Goal: Transaction & Acquisition: Purchase product/service

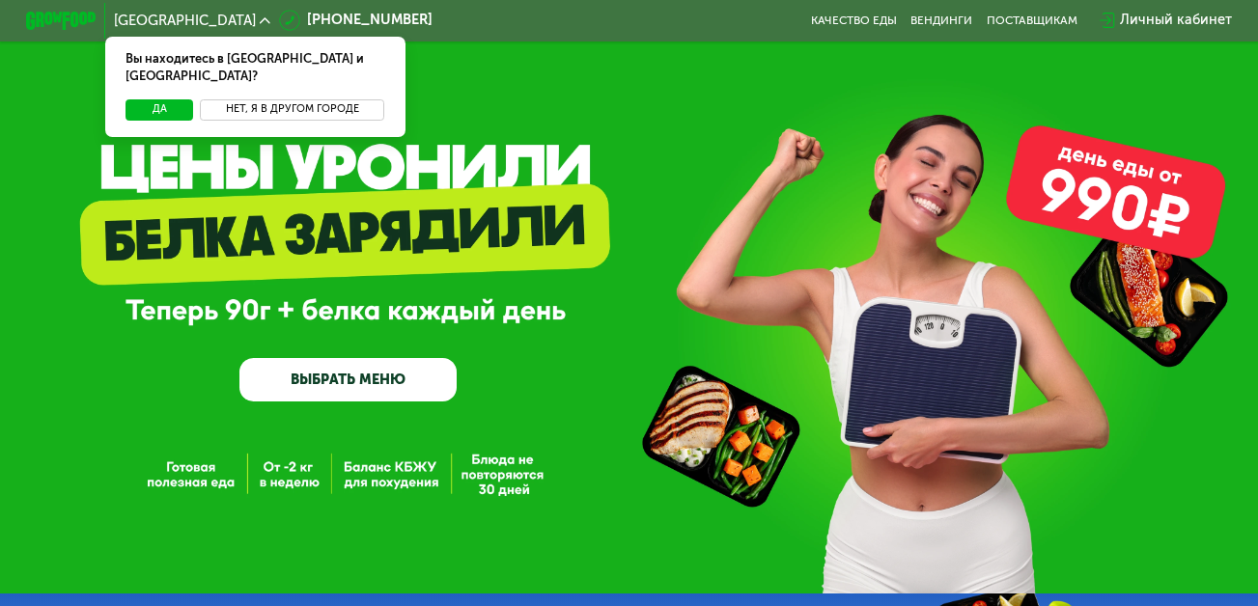
click at [281, 101] on button "Нет, я в другом городе" at bounding box center [292, 109] width 184 height 21
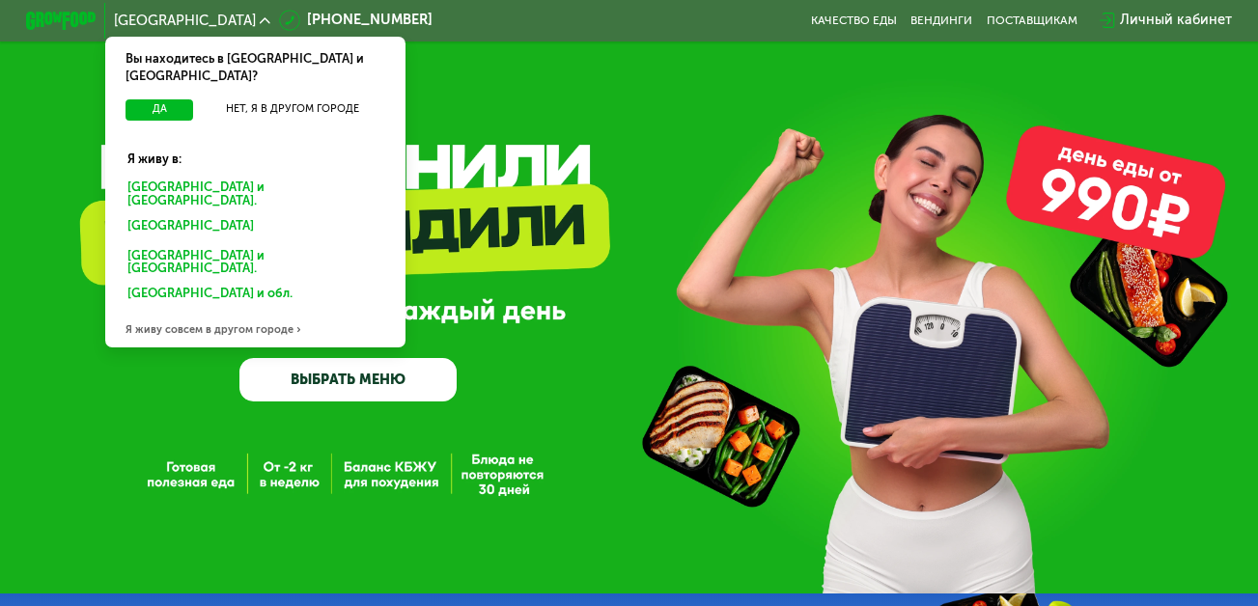
click at [211, 213] on div "Санкт-Петербурге и обл." at bounding box center [251, 227] width 272 height 28
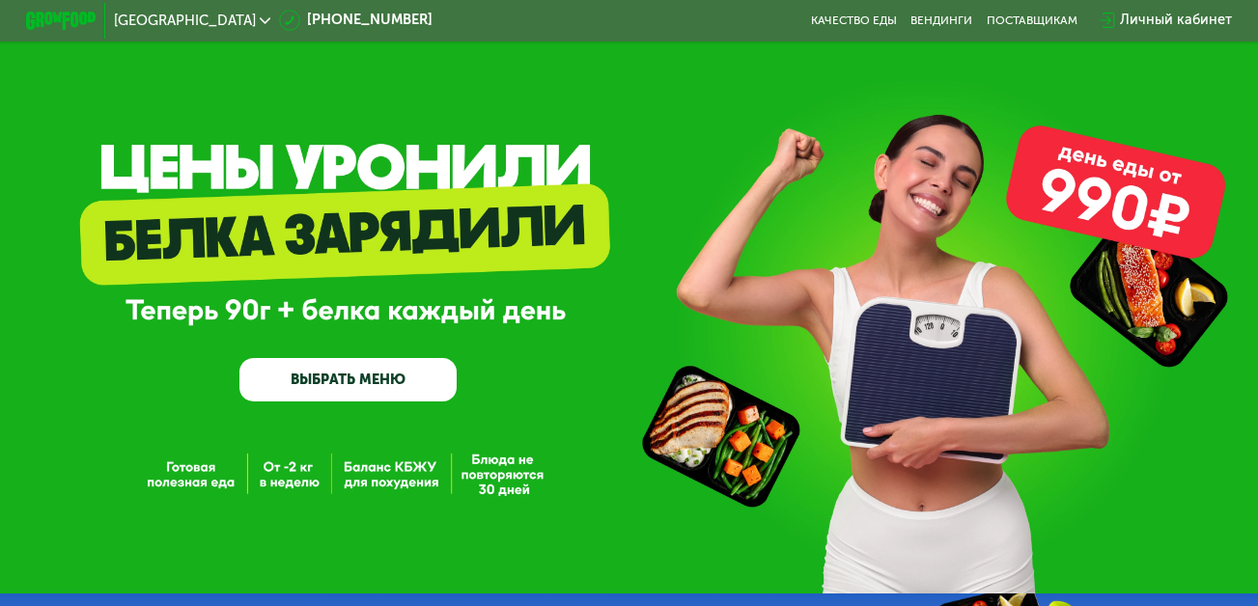
click at [323, 389] on link "ВЫБРАТЬ МЕНЮ" at bounding box center [347, 379] width 217 height 43
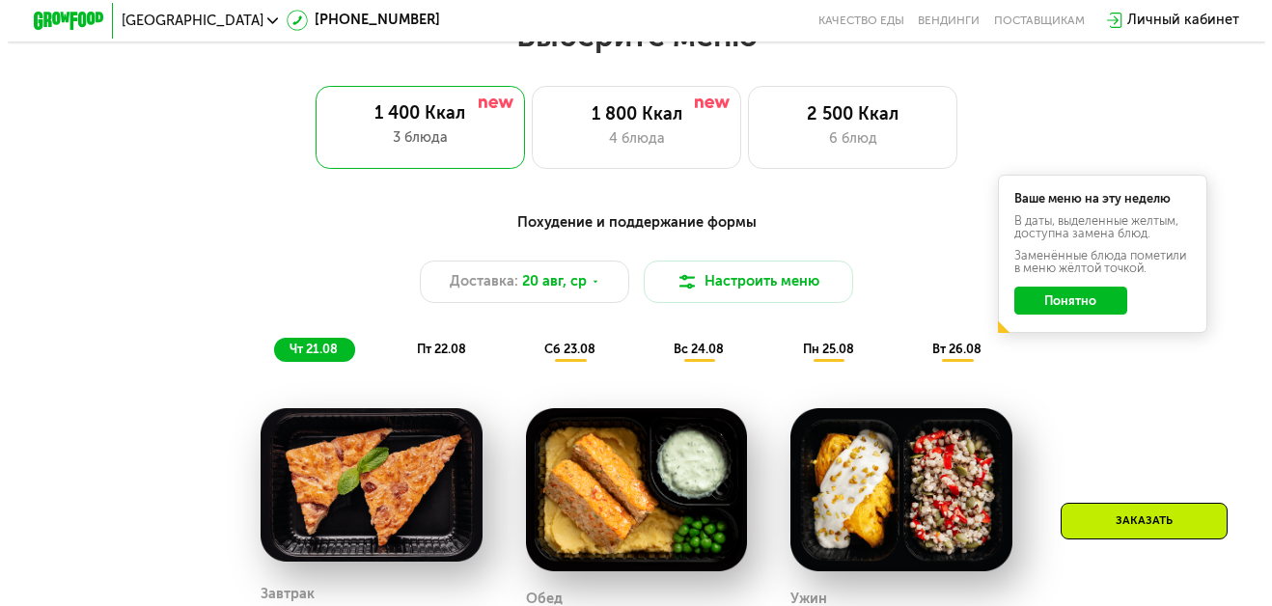
scroll to position [785, 0]
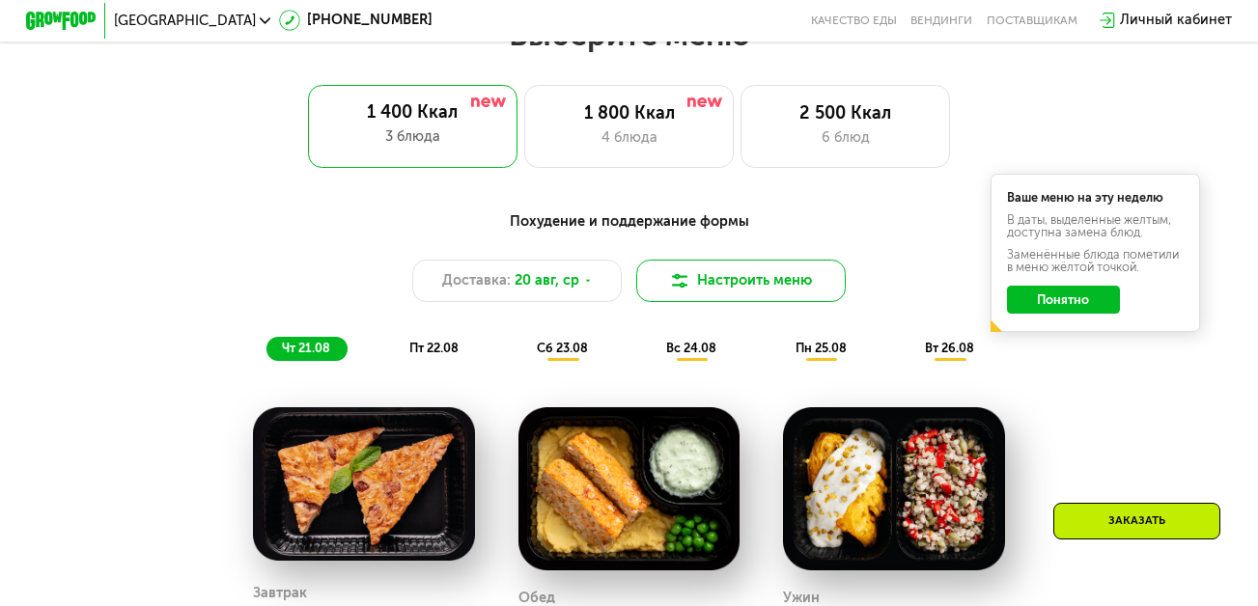
click at [745, 277] on button "Настроить меню" at bounding box center [740, 281] width 209 height 42
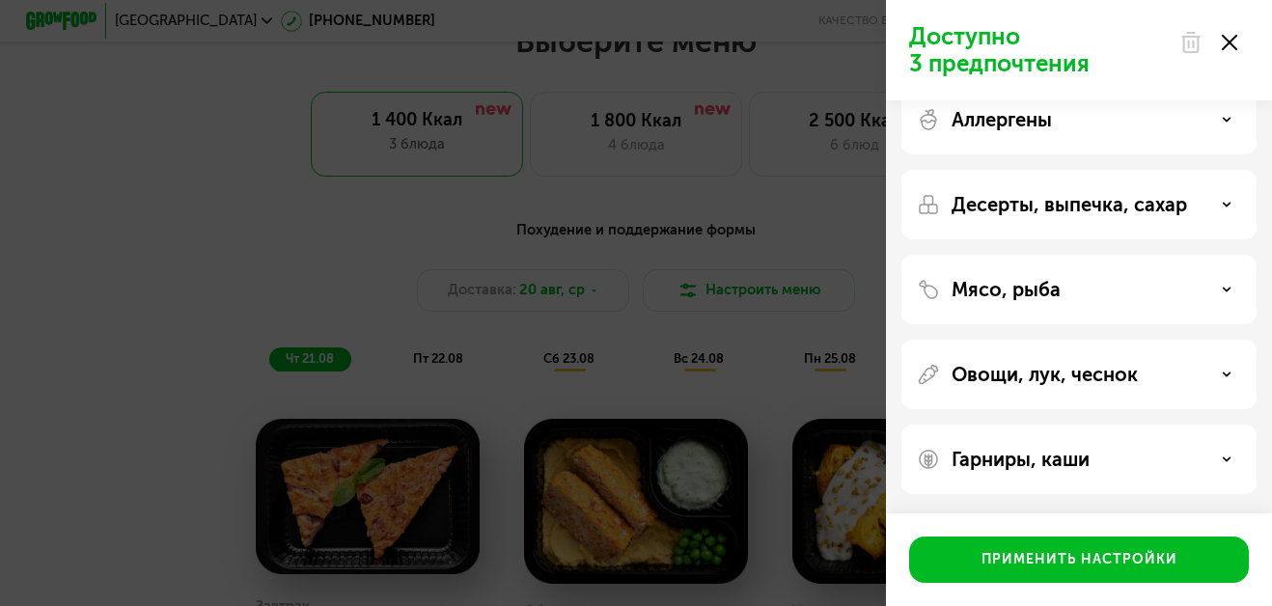
scroll to position [29, 0]
click at [1200, 290] on div "Мясо, рыба" at bounding box center [1079, 291] width 324 height 23
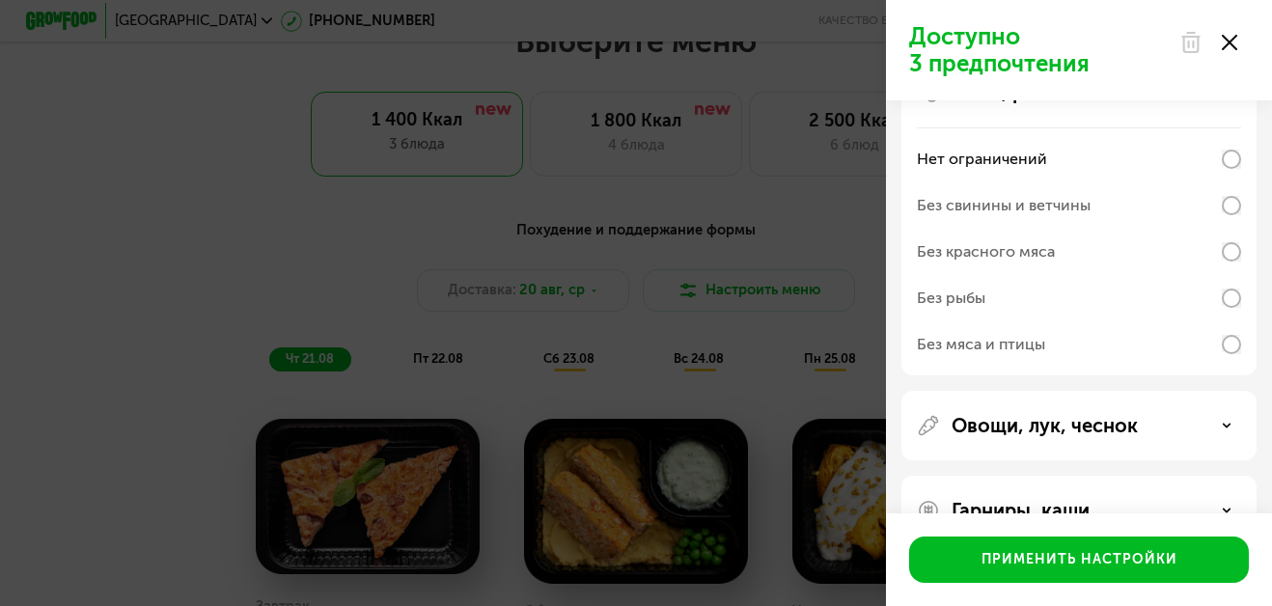
scroll to position [229, 0]
click at [1125, 348] on div "Без мяса и птицы" at bounding box center [1079, 343] width 324 height 46
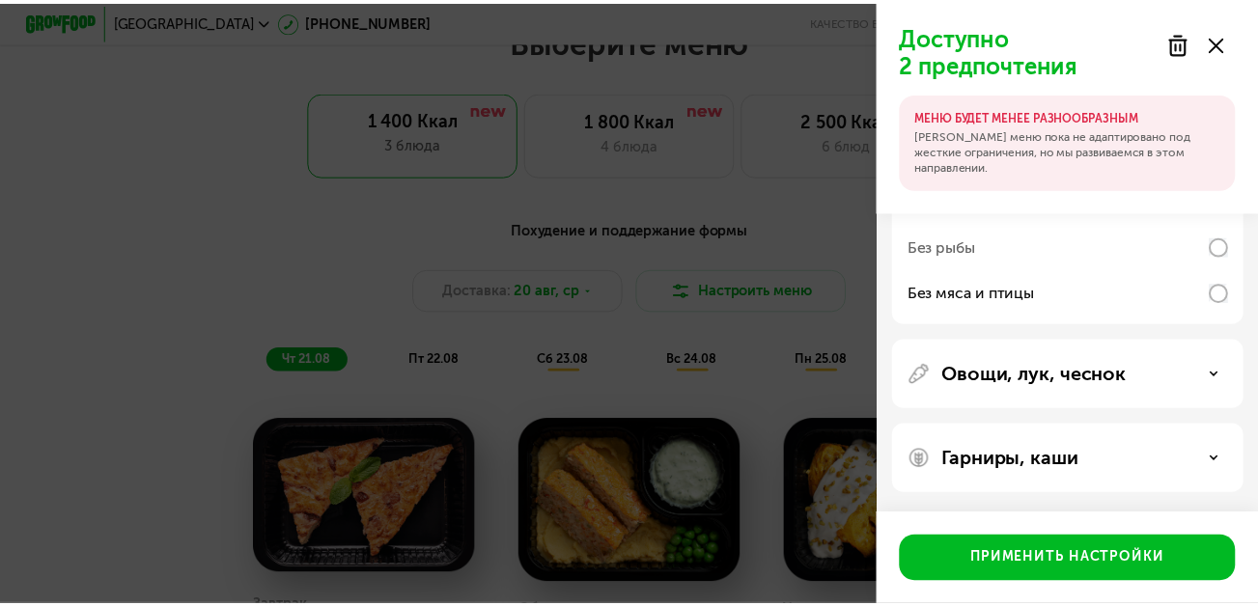
scroll to position [0, 0]
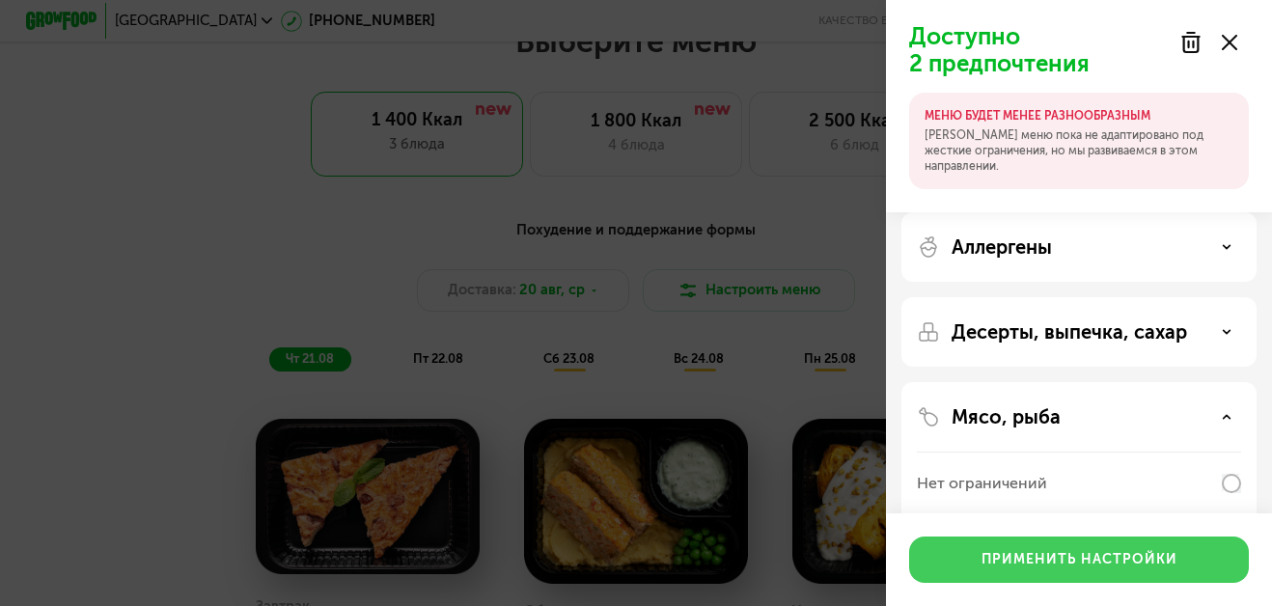
click at [1144, 543] on button "Применить настройки" at bounding box center [1079, 560] width 340 height 46
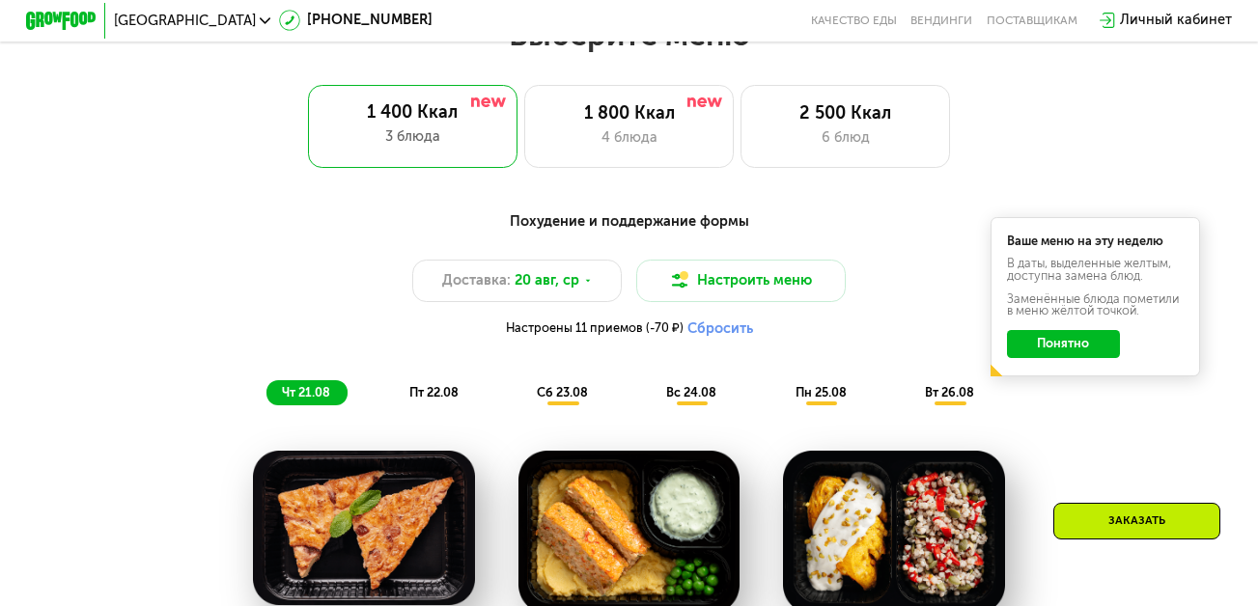
click at [1071, 358] on button "Понятно" at bounding box center [1063, 344] width 113 height 28
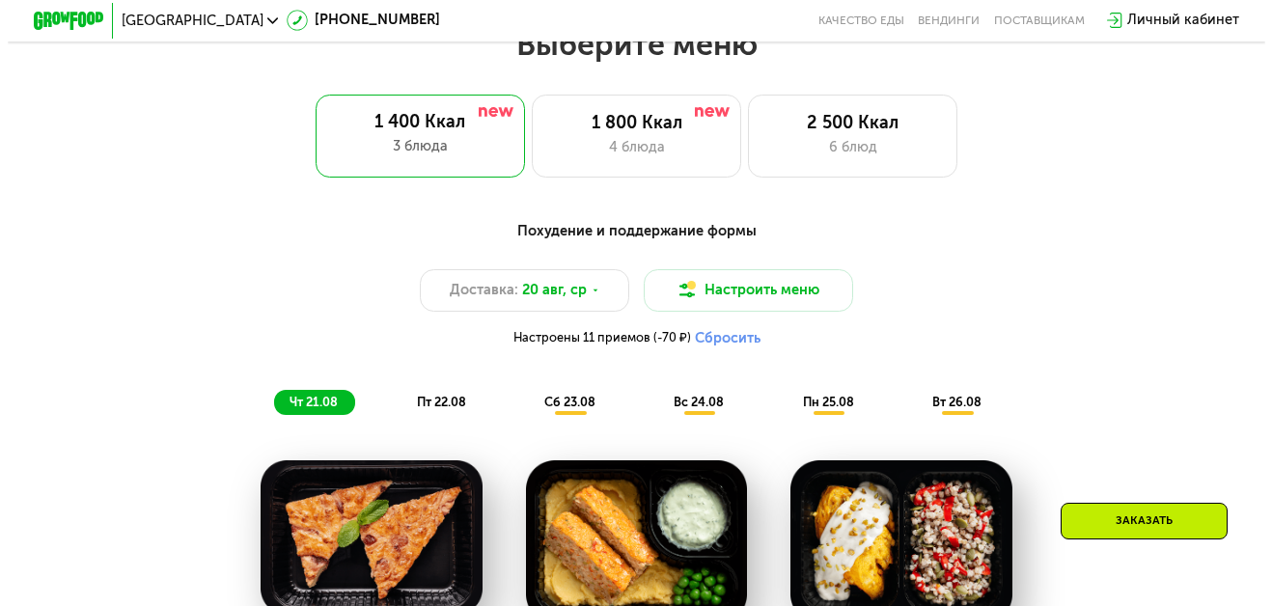
scroll to position [774, 0]
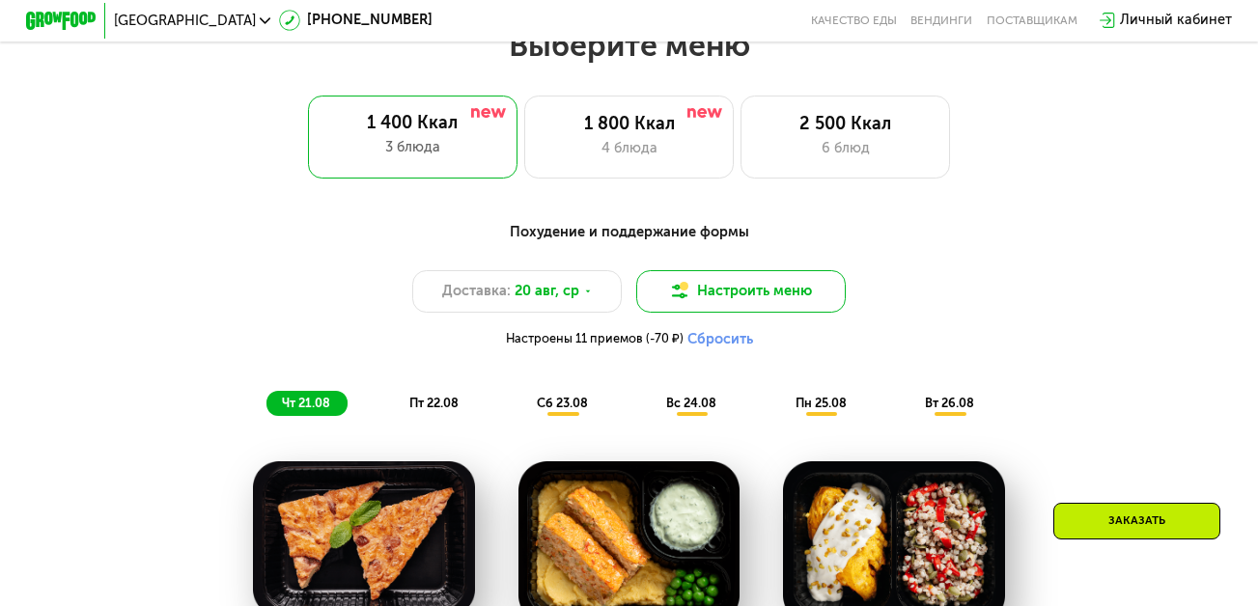
click at [742, 295] on button "Настроить меню" at bounding box center [740, 291] width 209 height 42
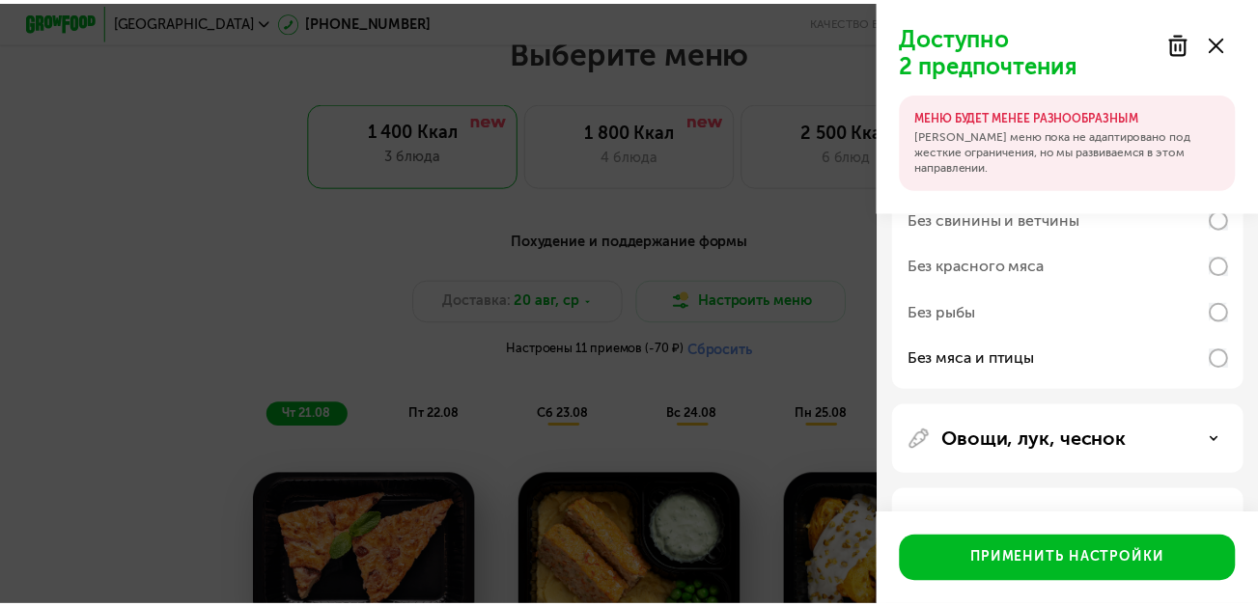
scroll to position [313, 0]
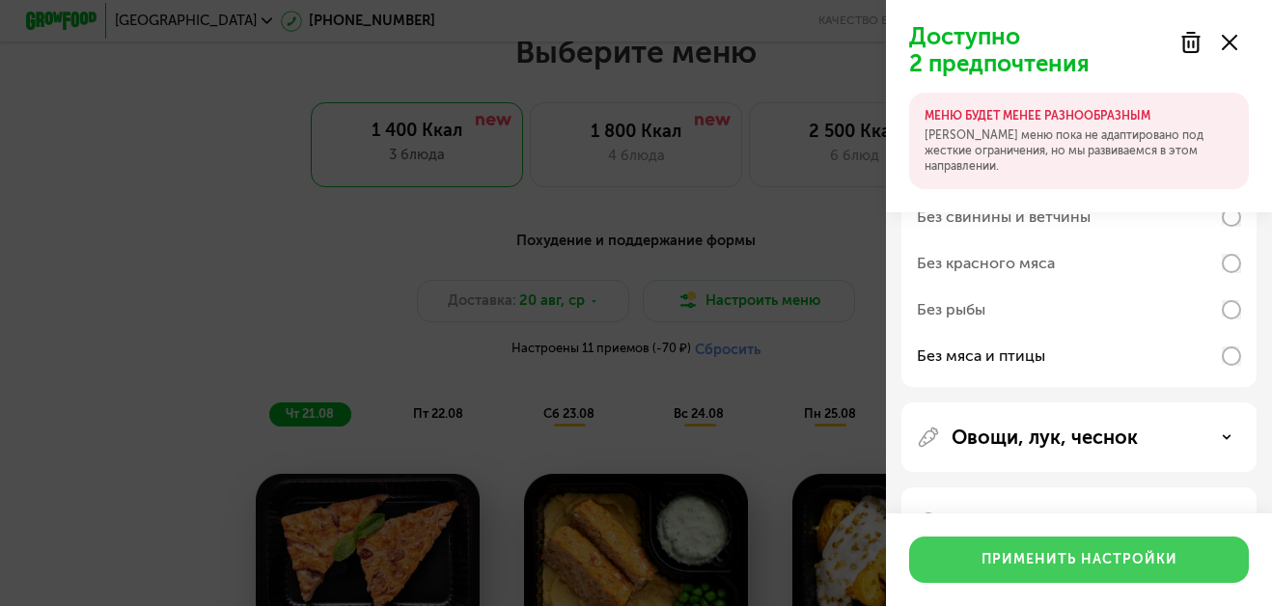
click at [1106, 550] on div "Применить настройки" at bounding box center [1080, 559] width 196 height 19
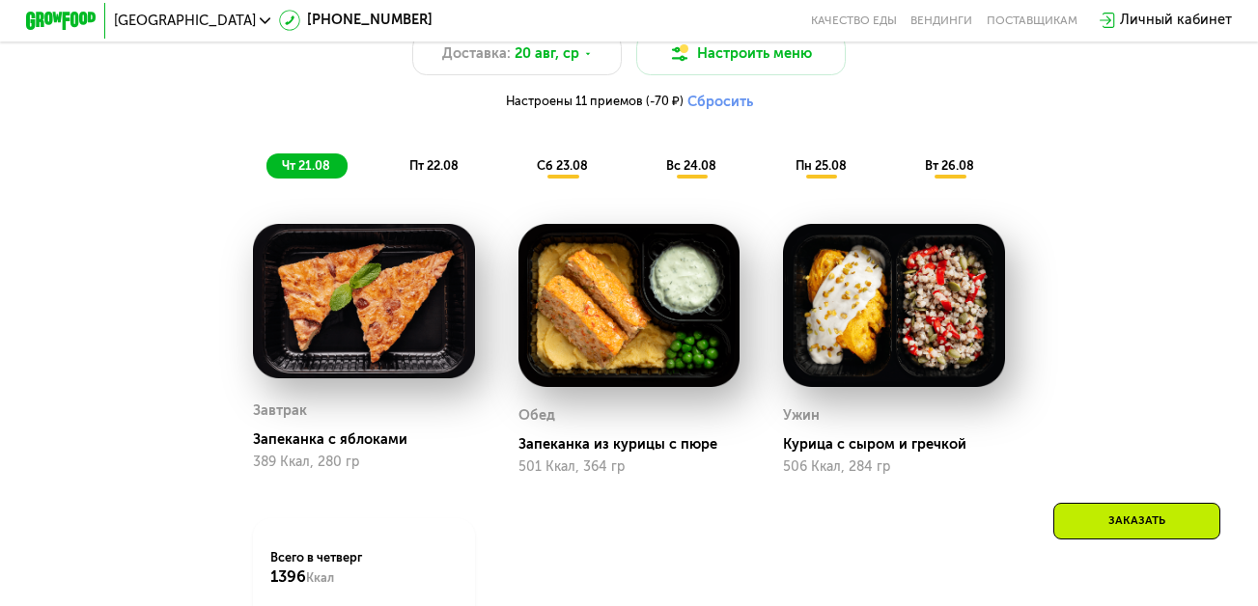
scroll to position [1013, 0]
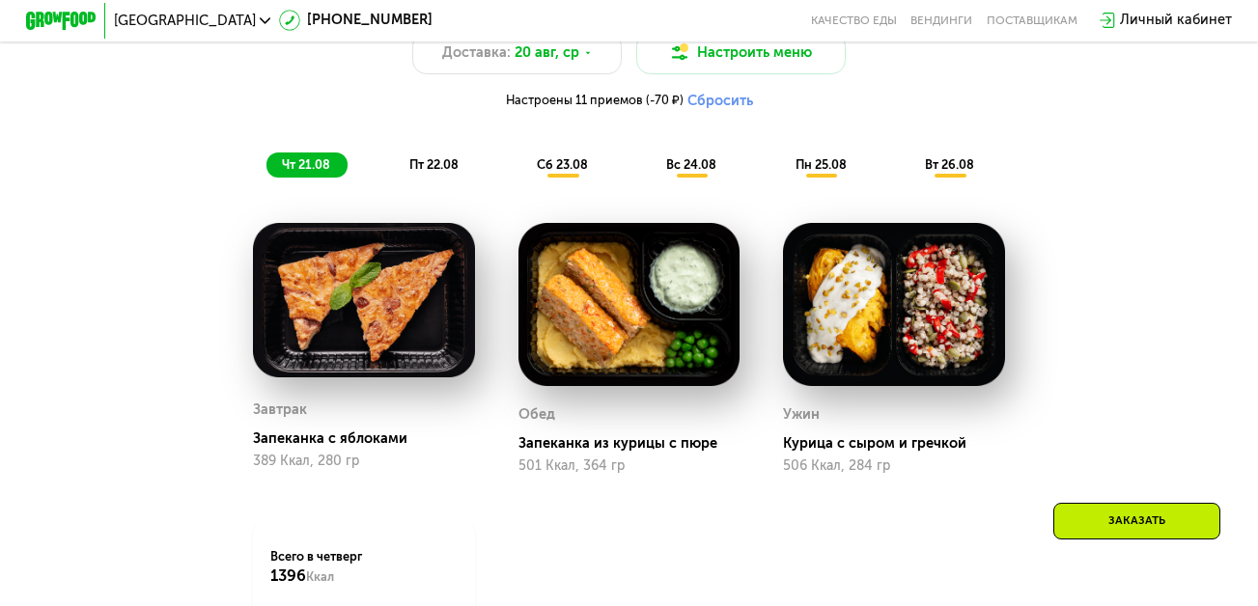
click at [521, 165] on div "пт 22.08" at bounding box center [563, 165] width 84 height 24
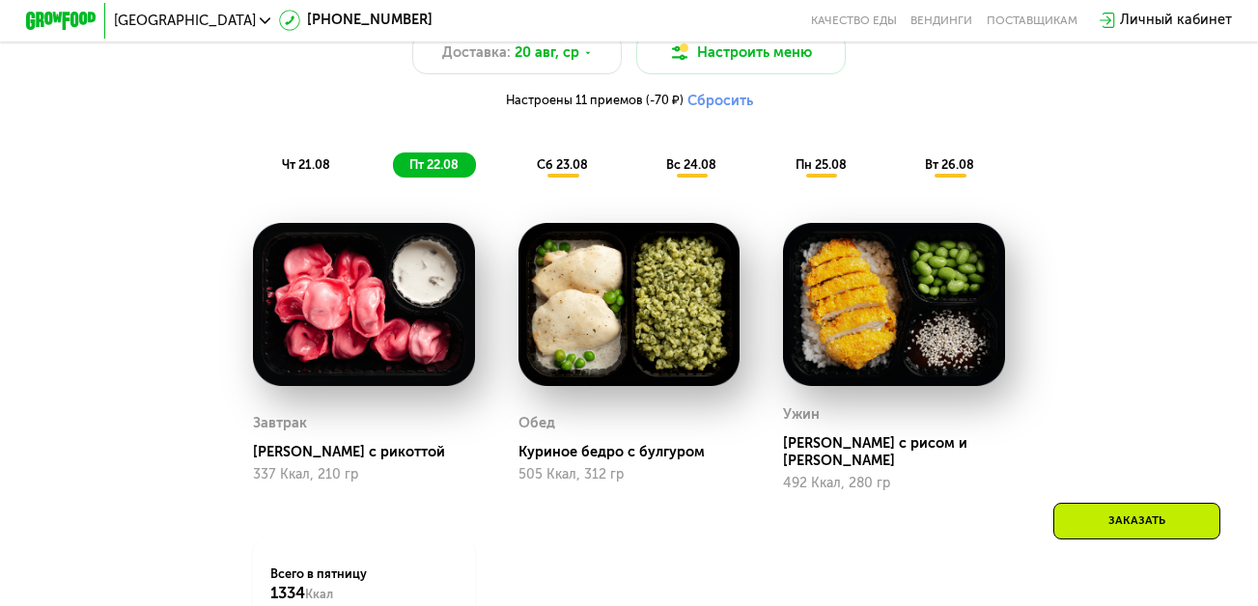
click at [651, 177] on div "сб 23.08" at bounding box center [692, 165] width 83 height 24
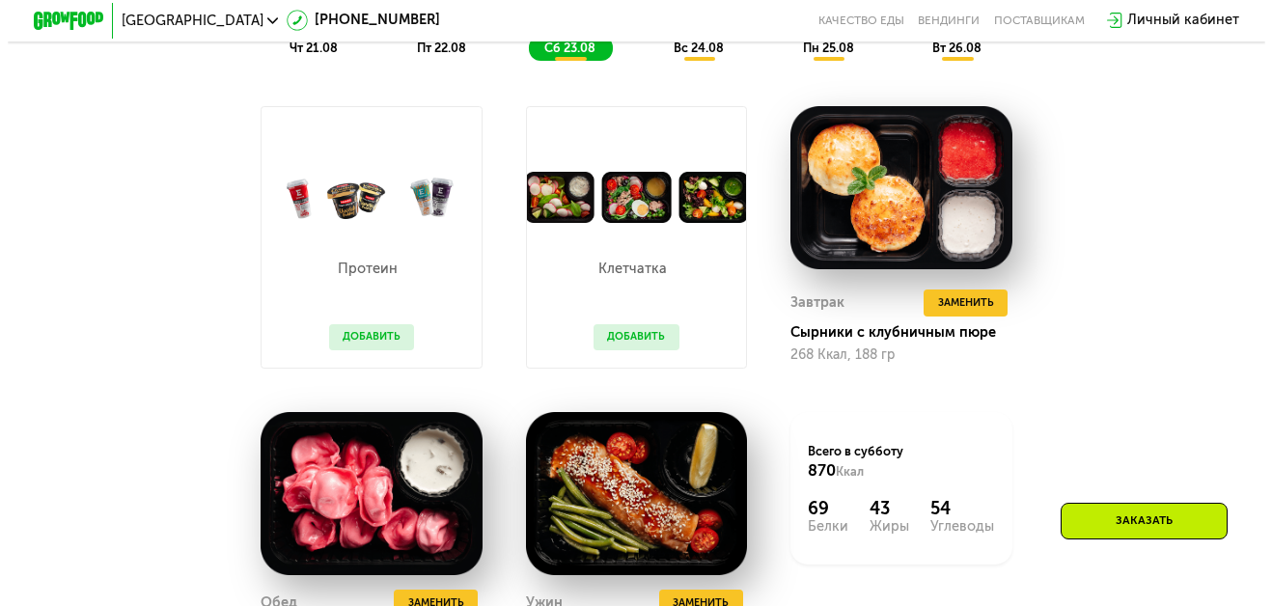
scroll to position [890, 0]
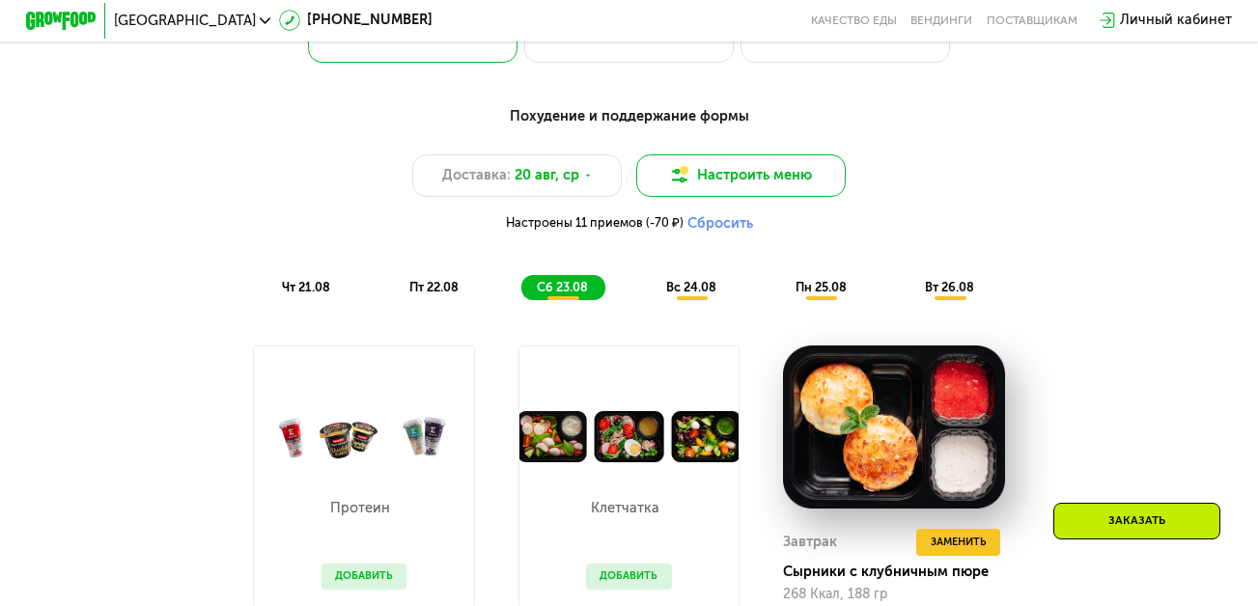
click at [694, 185] on button "Настроить меню" at bounding box center [740, 175] width 209 height 42
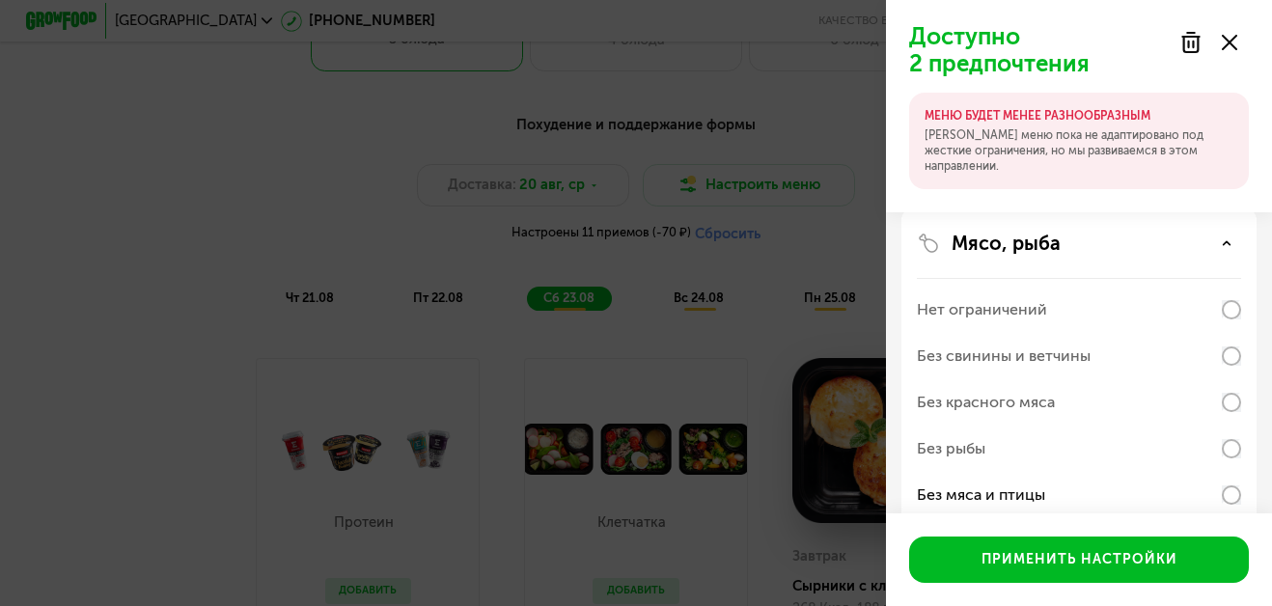
scroll to position [175, 0]
click at [1068, 314] on div "Нет ограничений" at bounding box center [1079, 309] width 324 height 46
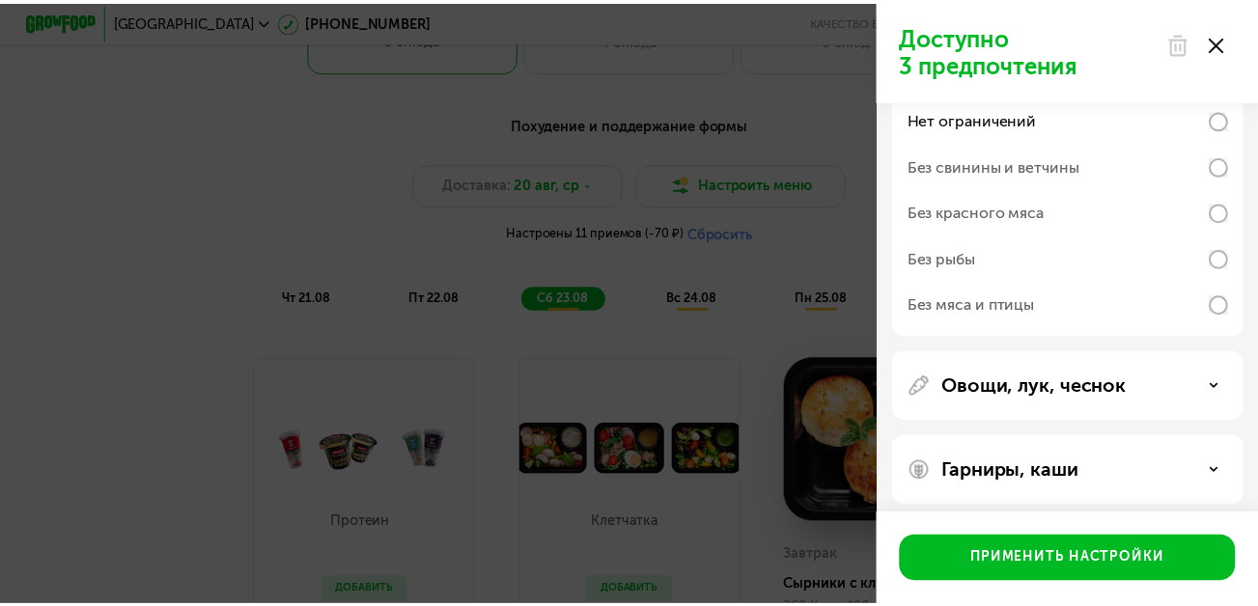
scroll to position [279, 0]
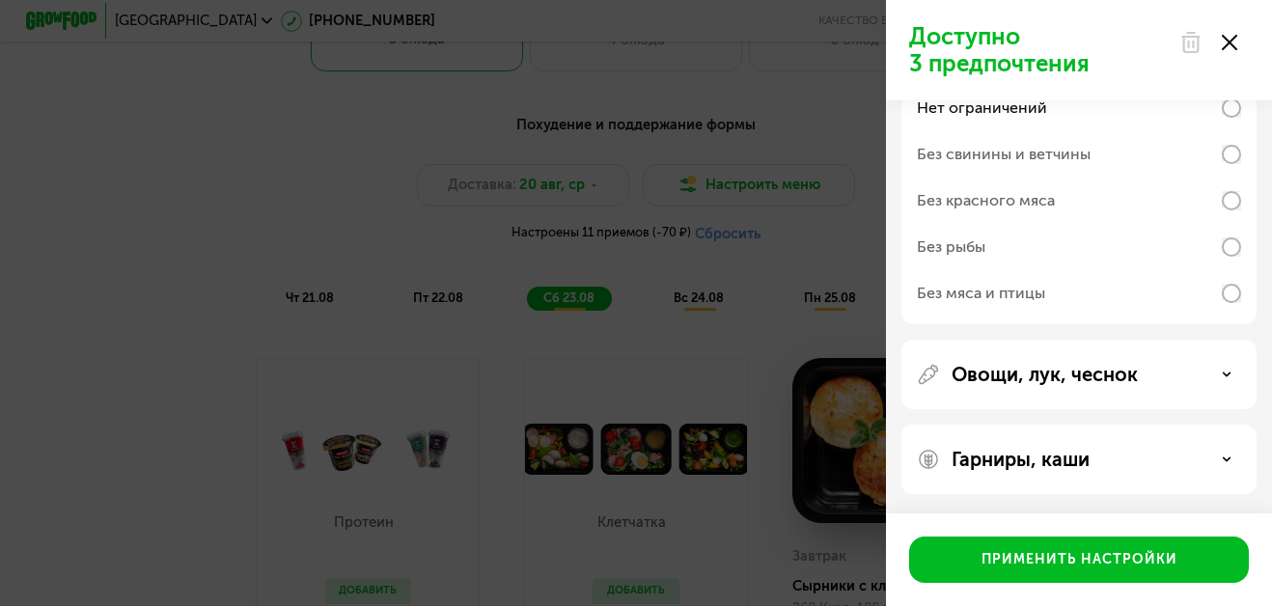
click at [1078, 425] on div "Овощи, лук, чеснок" at bounding box center [1079, 460] width 355 height 70
click at [1076, 425] on div "Овощи, лук, чеснок" at bounding box center [1079, 460] width 355 height 70
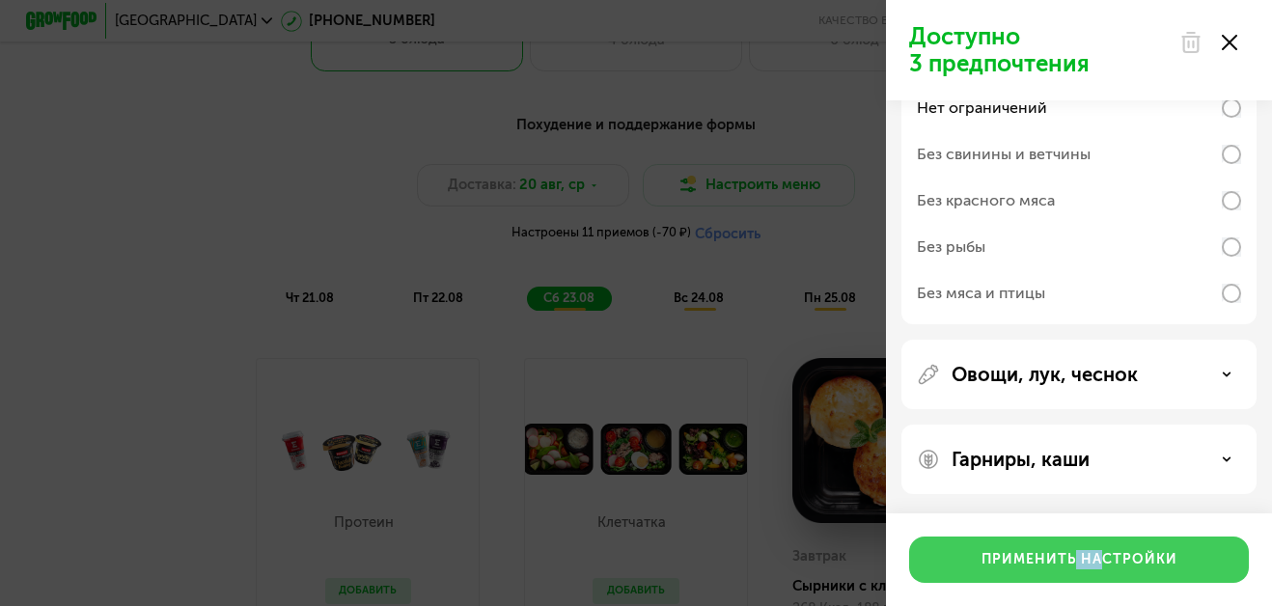
drag, startPoint x: 1065, startPoint y: 586, endPoint x: 1092, endPoint y: 579, distance: 27.9
click at [1092, 579] on div "Применить настройки" at bounding box center [1079, 560] width 386 height 93
click at [1092, 579] on button "Применить настройки" at bounding box center [1079, 560] width 340 height 46
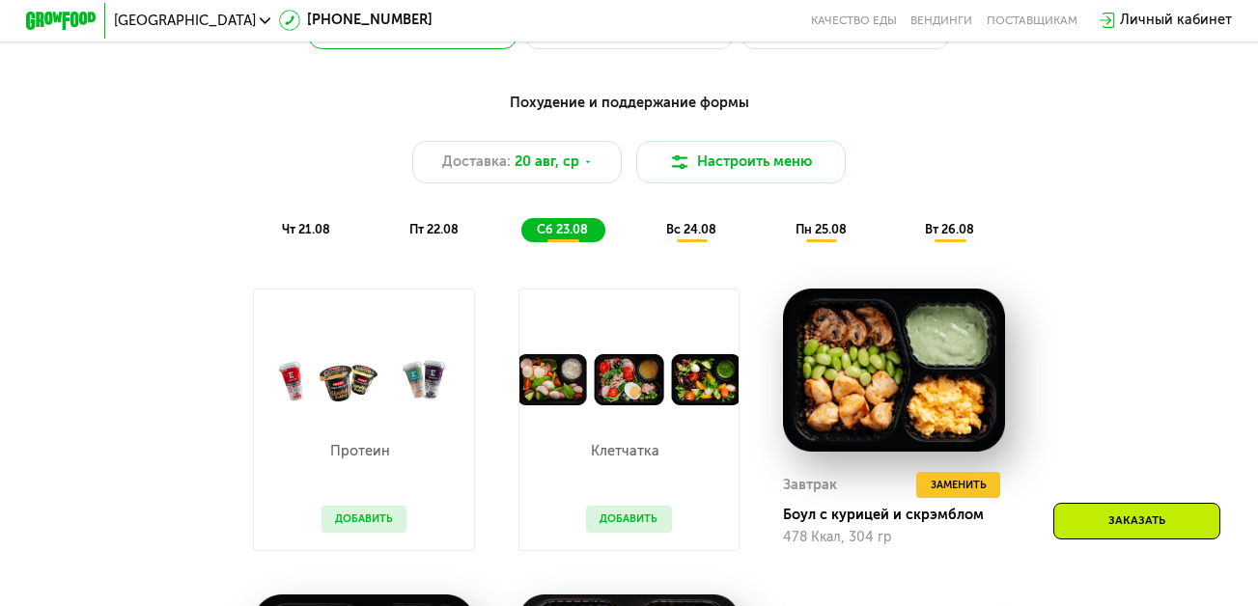
scroll to position [904, 0]
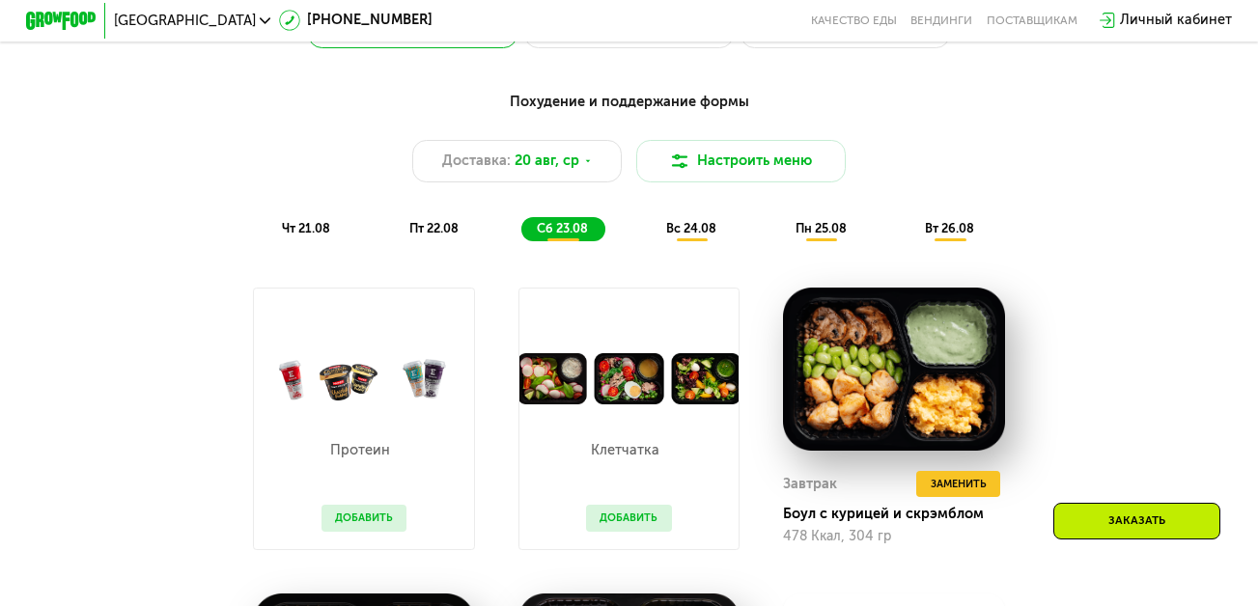
click at [307, 236] on span "чт 21.08" at bounding box center [306, 228] width 48 height 14
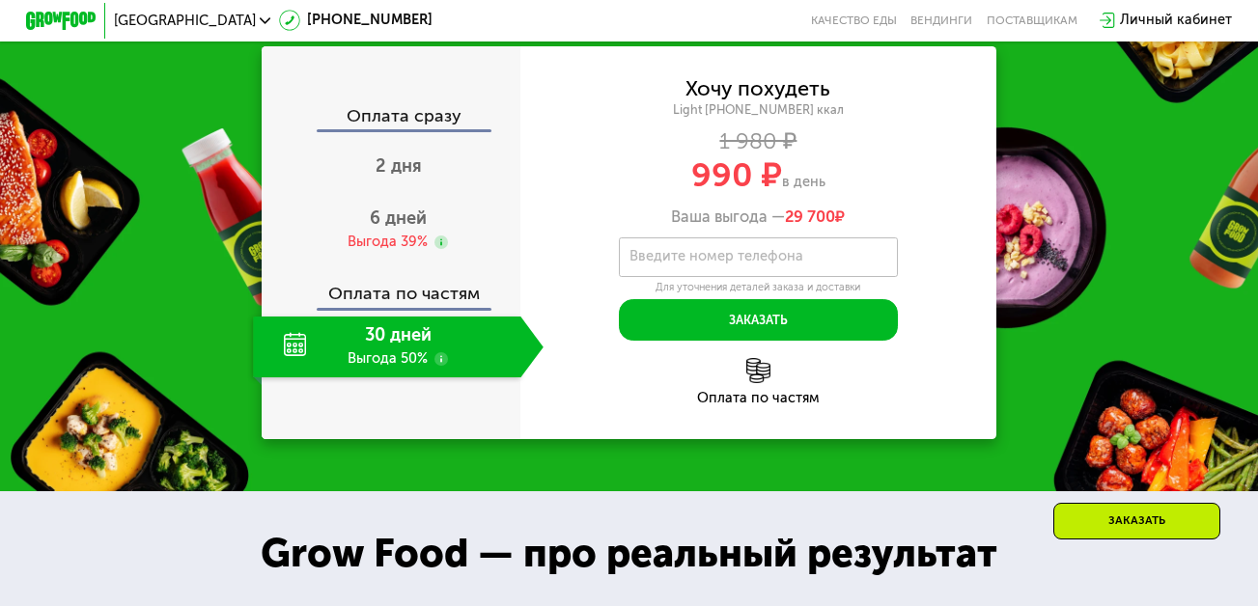
scroll to position [1823, 0]
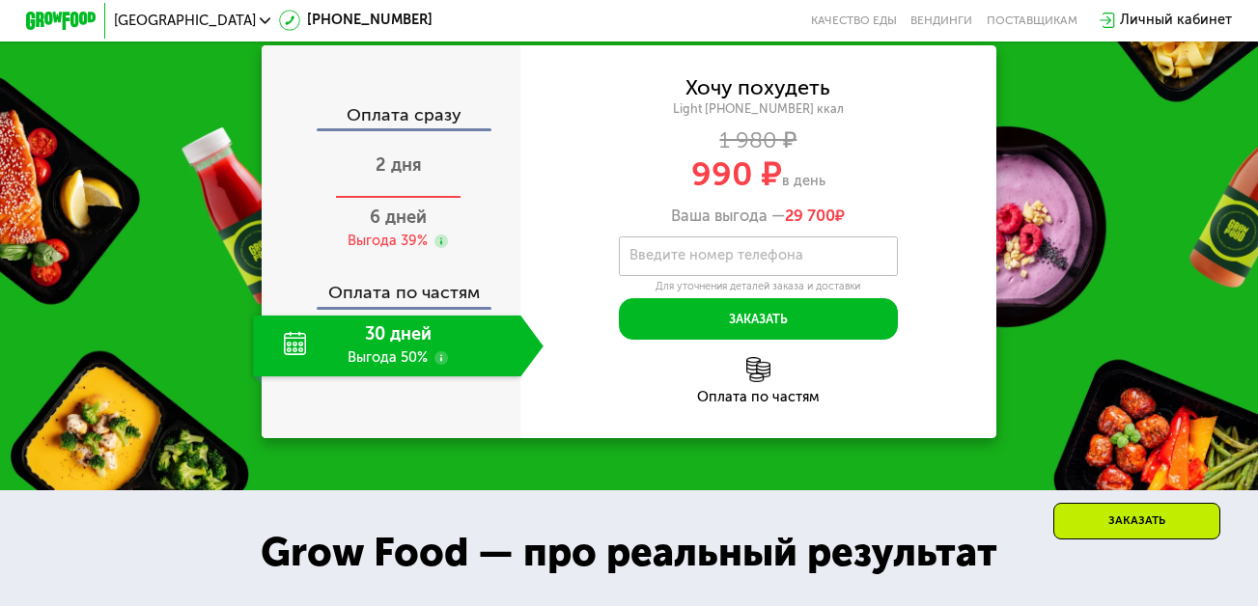
click at [418, 176] on span "2 дня" at bounding box center [398, 164] width 46 height 21
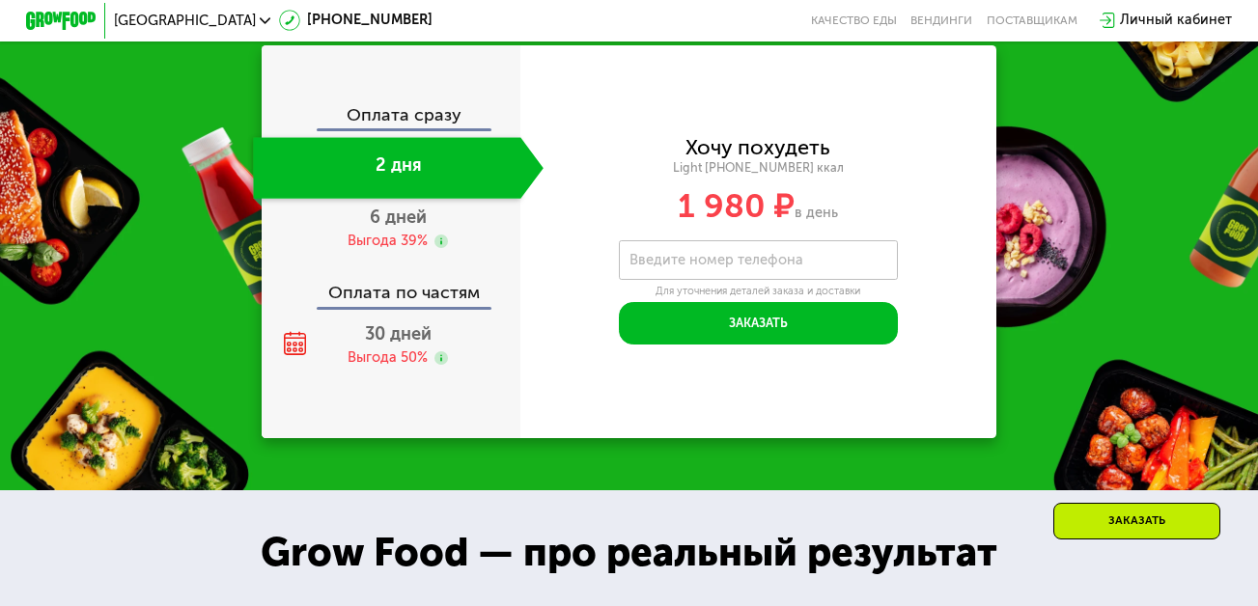
click at [441, 129] on div "Оплата сразу" at bounding box center [392, 117] width 257 height 23
click at [426, 241] on div "6 дней Выгода 39%" at bounding box center [398, 229] width 290 height 61
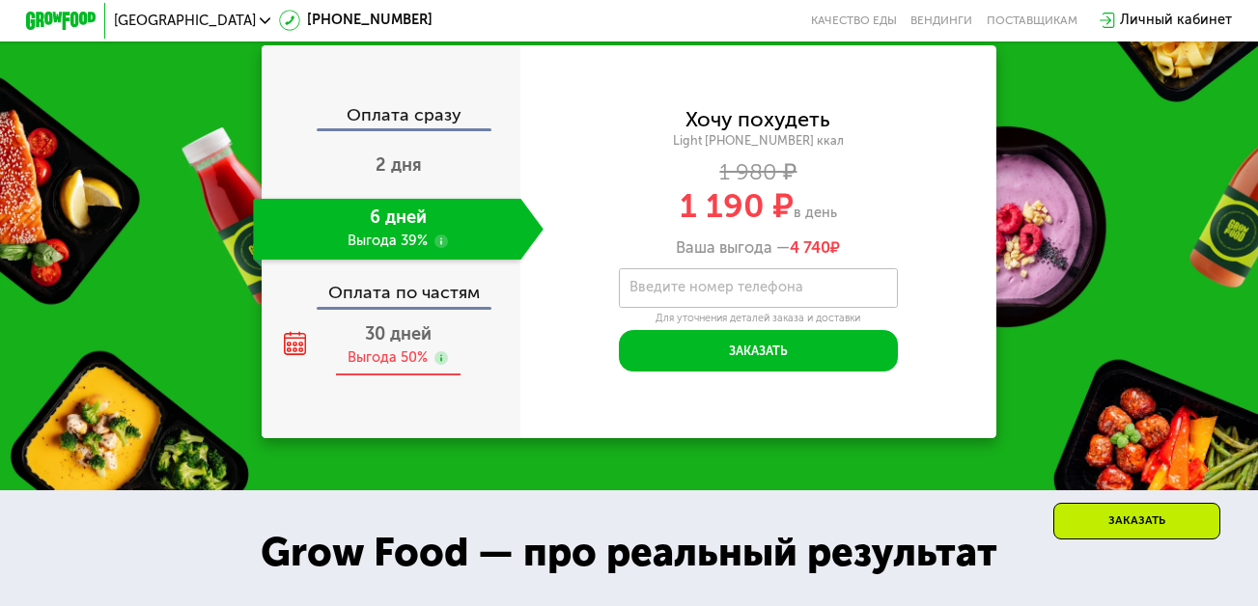
click at [452, 376] on div "30 дней Выгода 50%" at bounding box center [398, 346] width 290 height 61
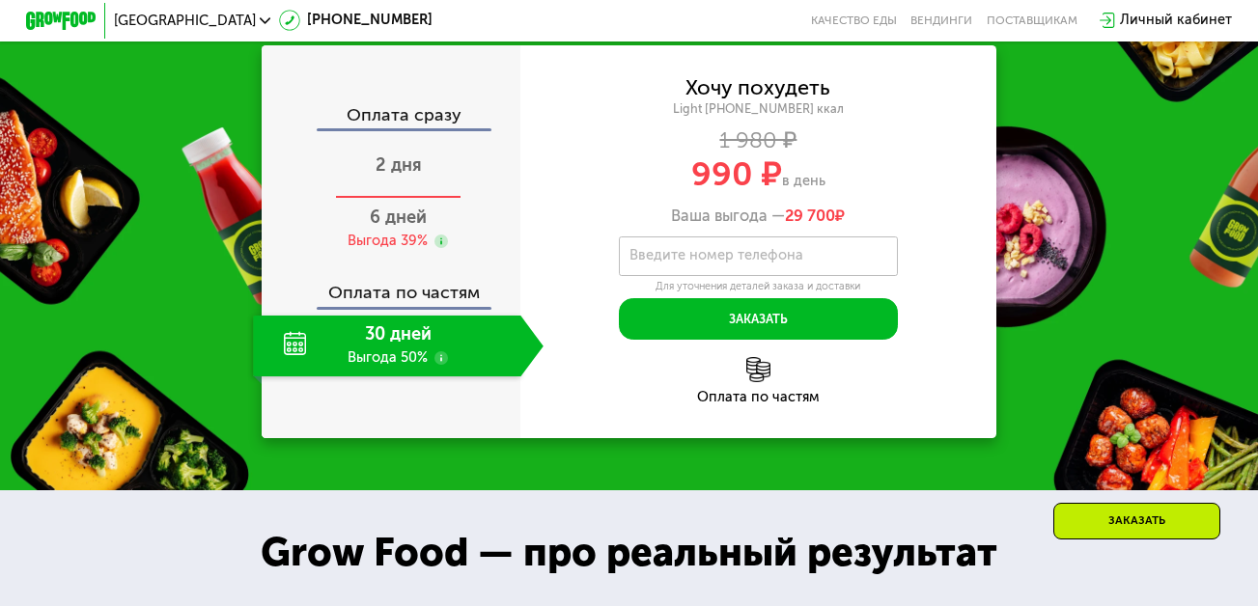
click at [416, 198] on div "2 дня" at bounding box center [398, 167] width 290 height 61
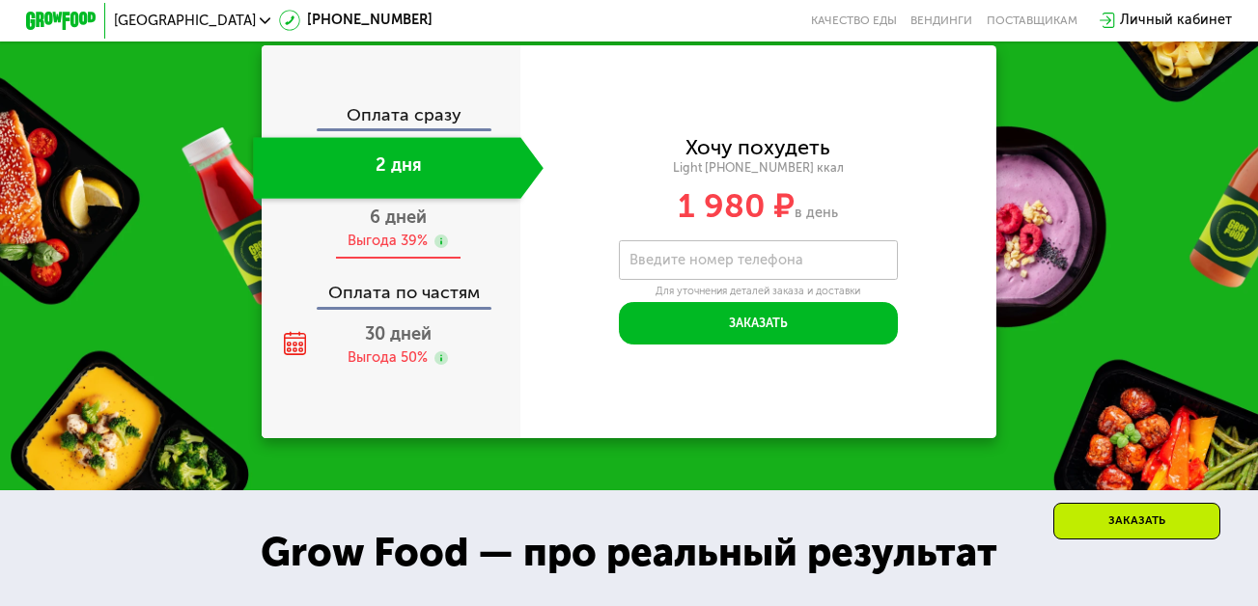
click at [407, 251] on div "Выгода 39%" at bounding box center [388, 241] width 80 height 19
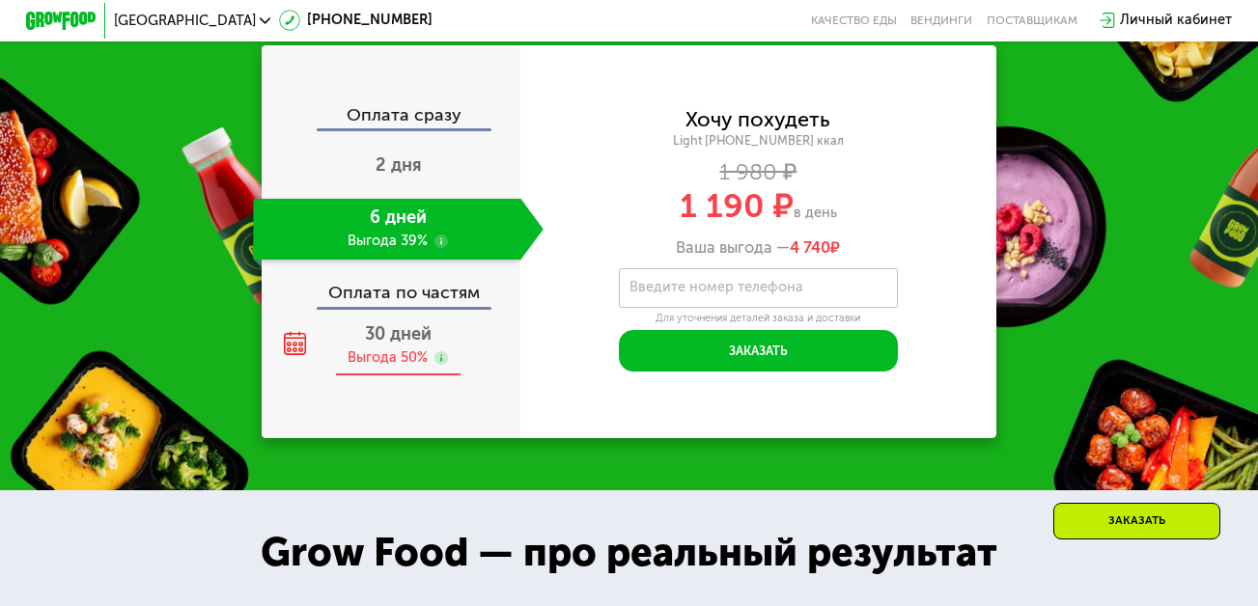
click at [390, 345] on span "30 дней" at bounding box center [398, 333] width 67 height 21
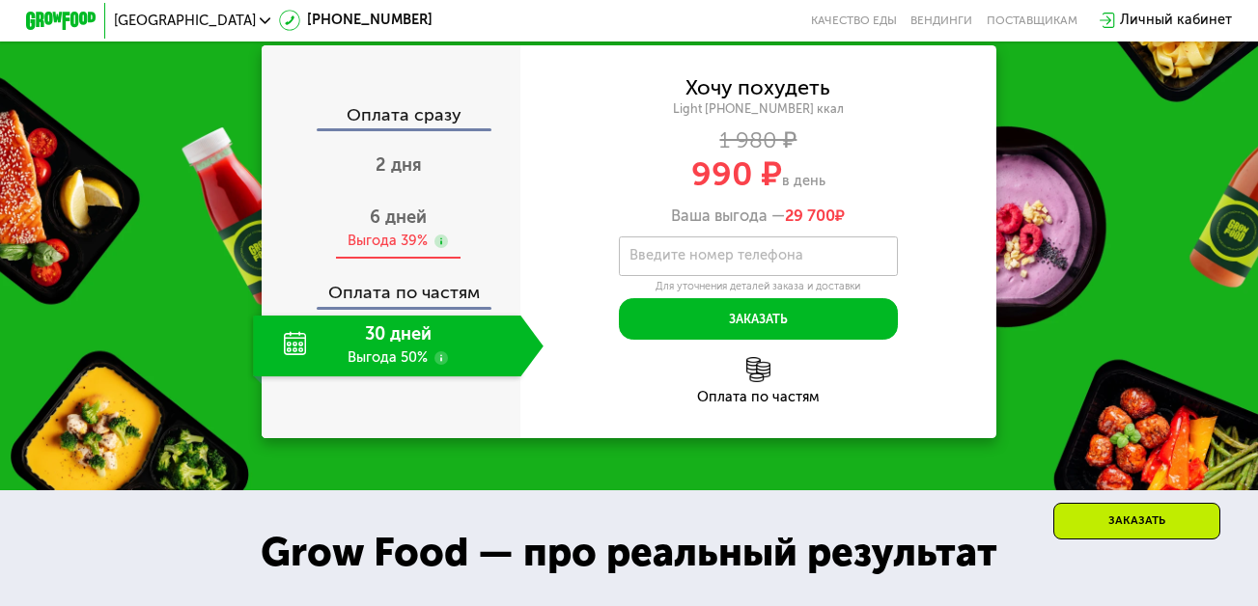
click at [415, 251] on div "Выгода 39%" at bounding box center [388, 241] width 80 height 19
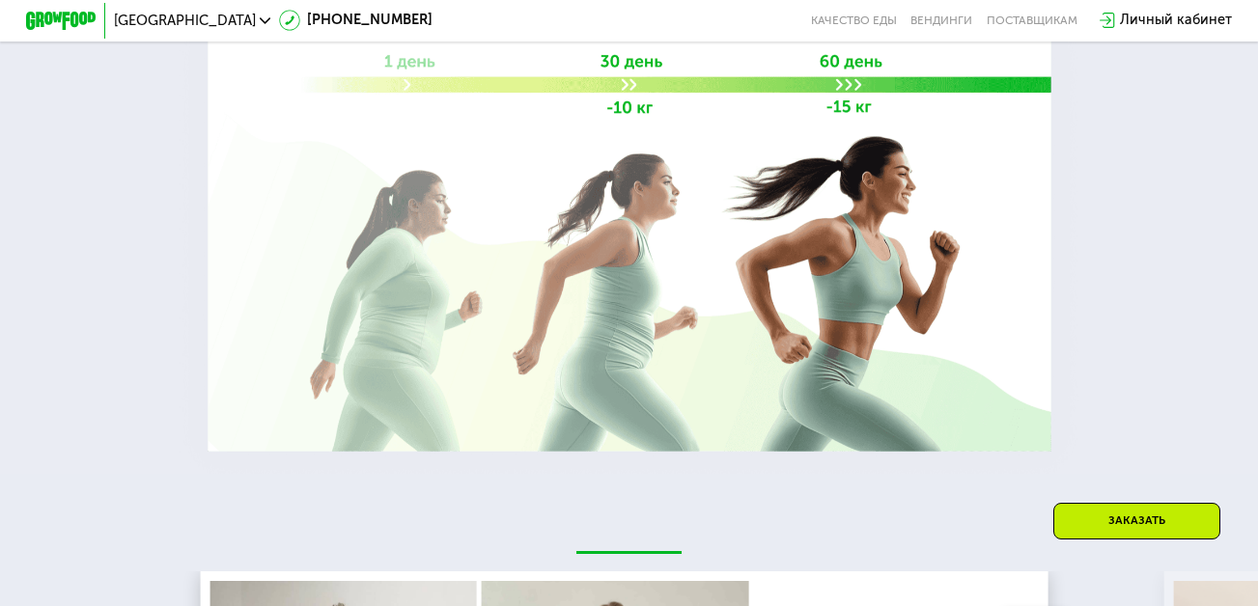
scroll to position [2492, 0]
